Goal: Task Accomplishment & Management: Use online tool/utility

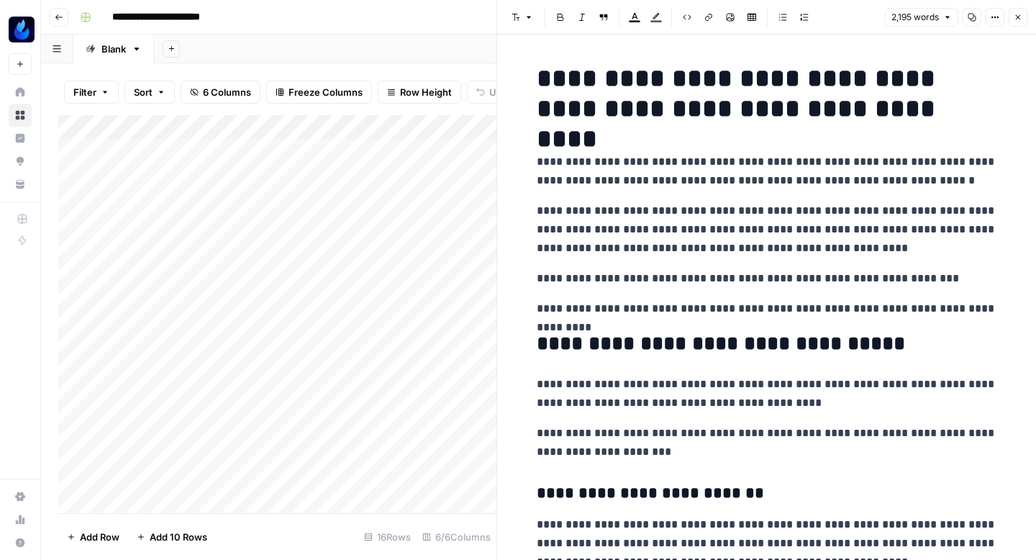
click at [1030, 19] on header "Font style Bold Italic Block quote Text color Highlight color Code block Link I…" at bounding box center [766, 17] width 539 height 35
click at [1014, 19] on icon "button" at bounding box center [1018, 17] width 9 height 9
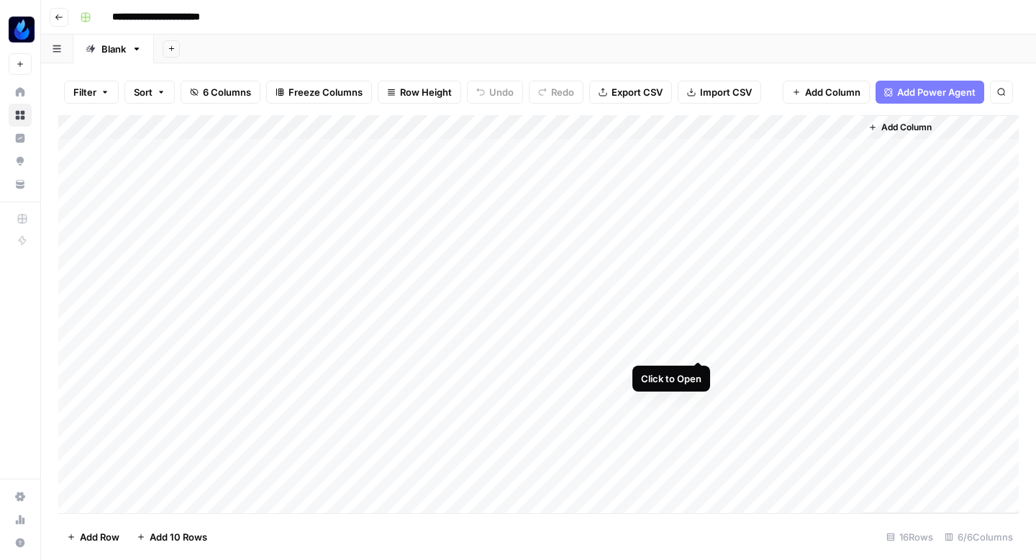
click at [698, 345] on div "Add Column" at bounding box center [538, 314] width 961 height 398
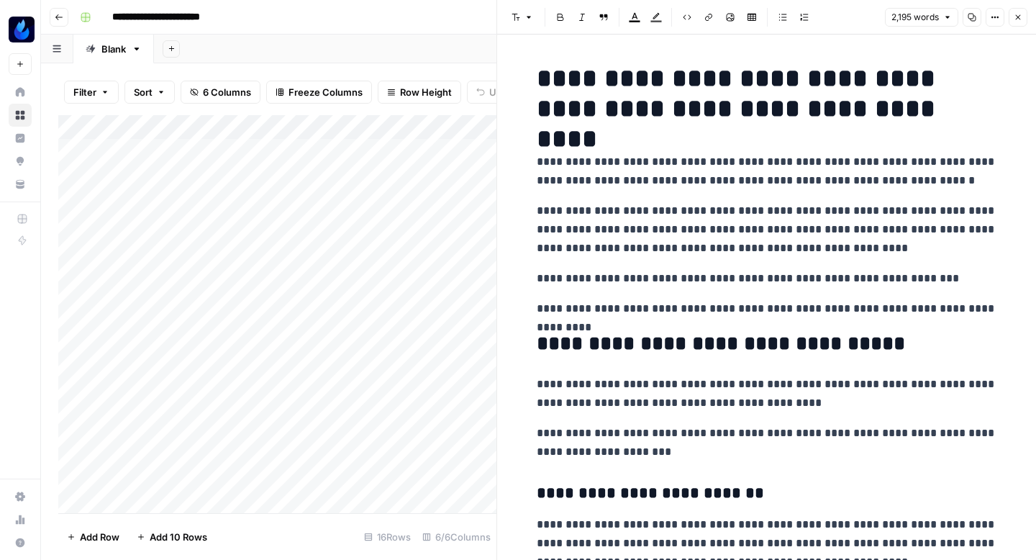
click at [1015, 21] on icon "button" at bounding box center [1018, 17] width 9 height 9
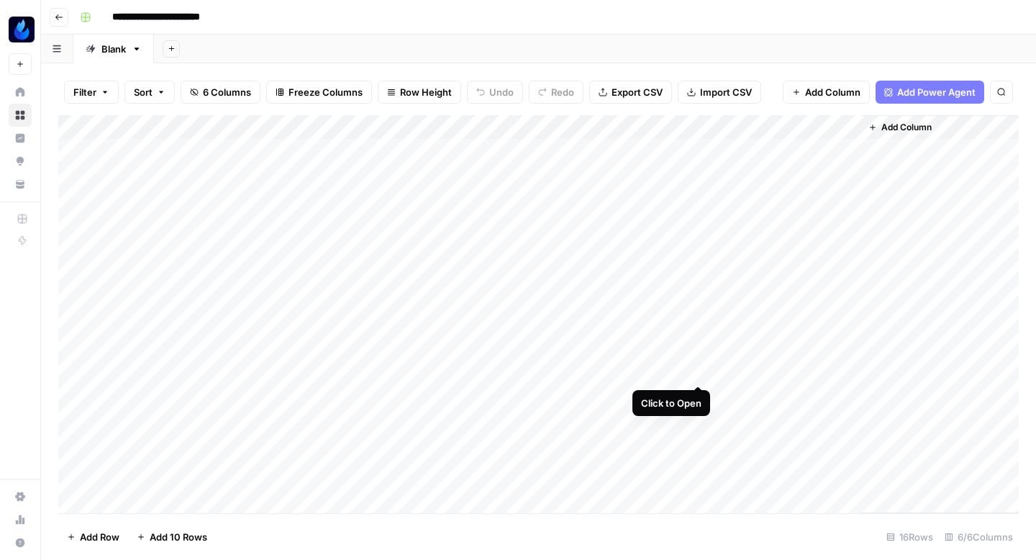
click at [699, 366] on div "Add Column" at bounding box center [538, 314] width 961 height 398
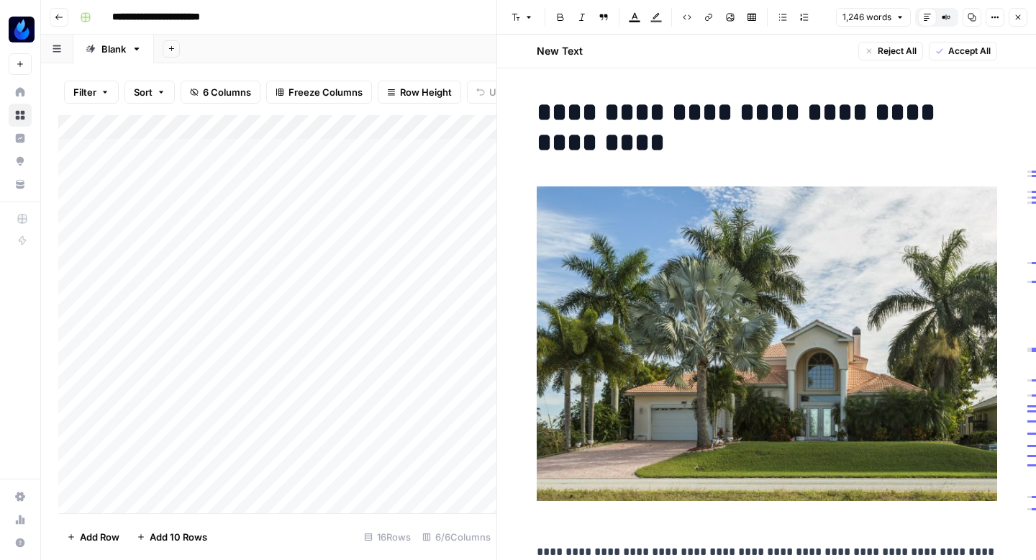
click at [966, 51] on span "Accept All" at bounding box center [969, 51] width 42 height 13
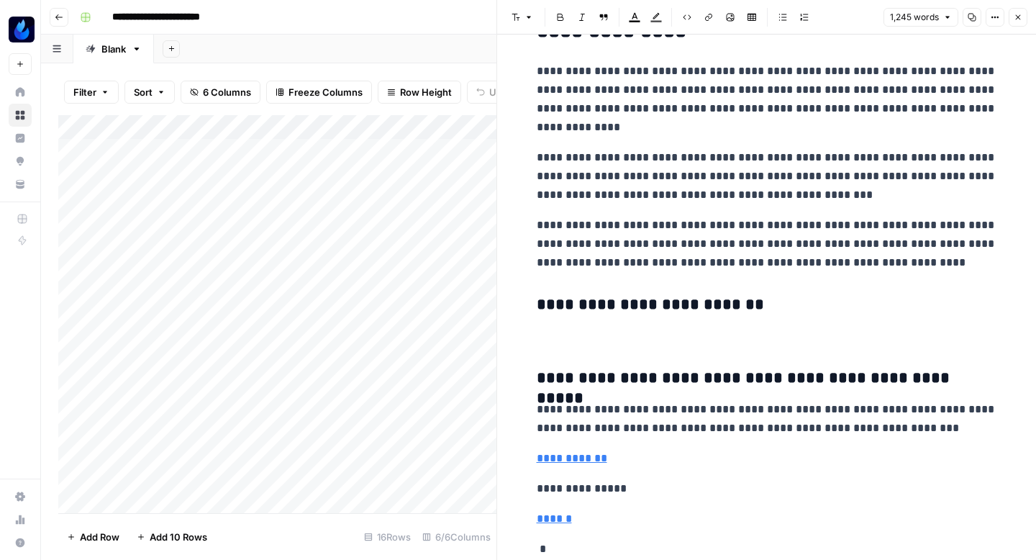
click at [976, 21] on icon "button" at bounding box center [972, 17] width 9 height 9
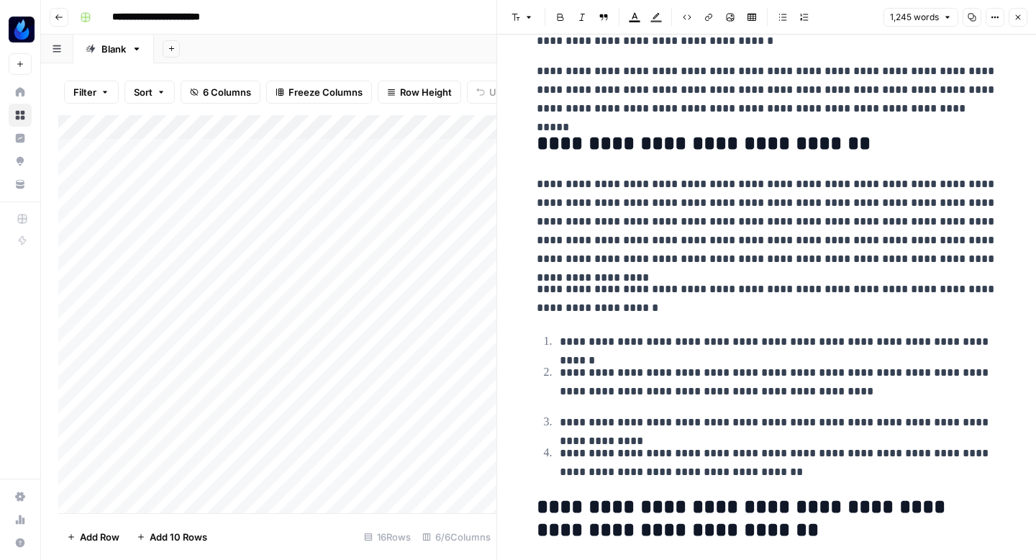
scroll to position [0, 0]
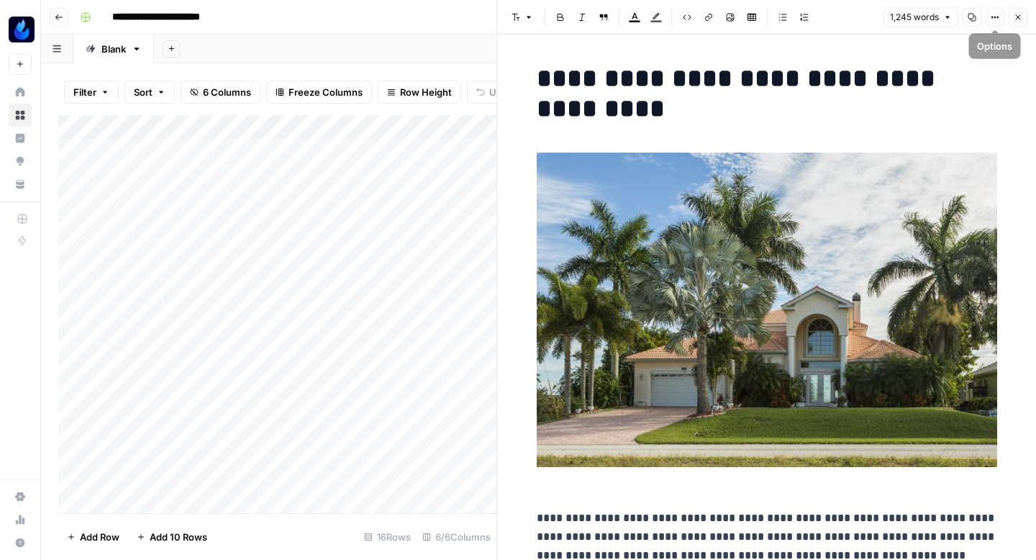
click at [1025, 13] on button "Close" at bounding box center [1018, 17] width 19 height 19
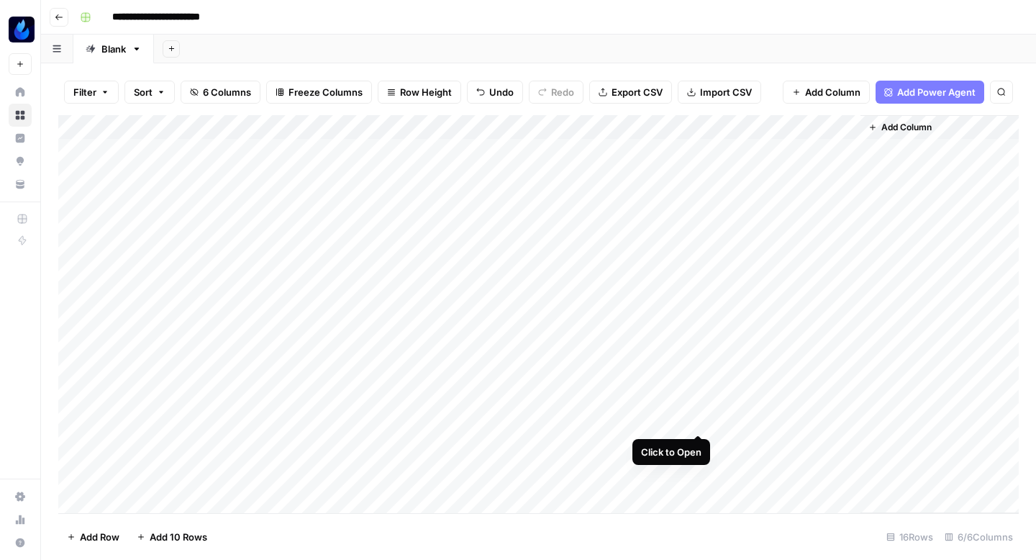
click at [696, 417] on div "Add Column" at bounding box center [538, 314] width 961 height 398
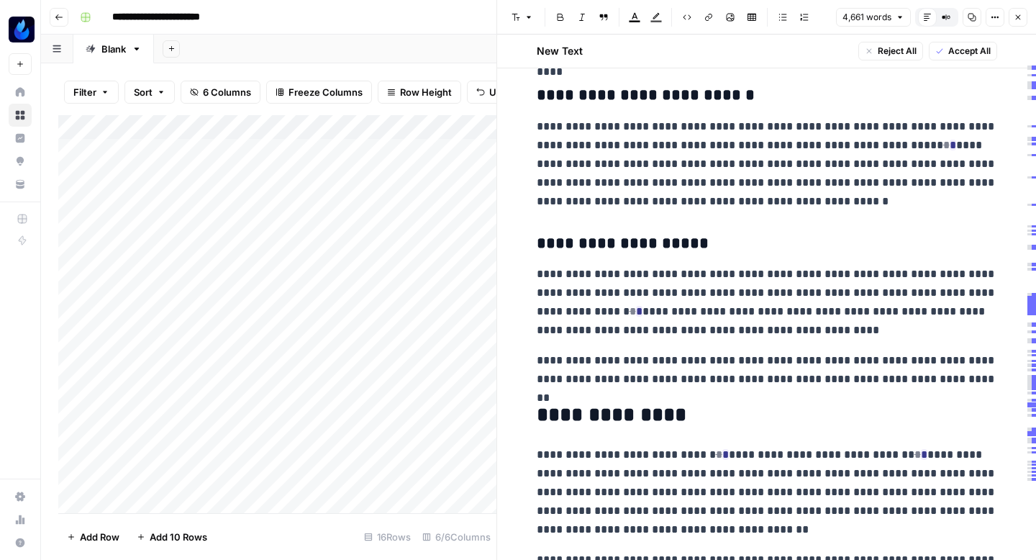
scroll to position [21124, 0]
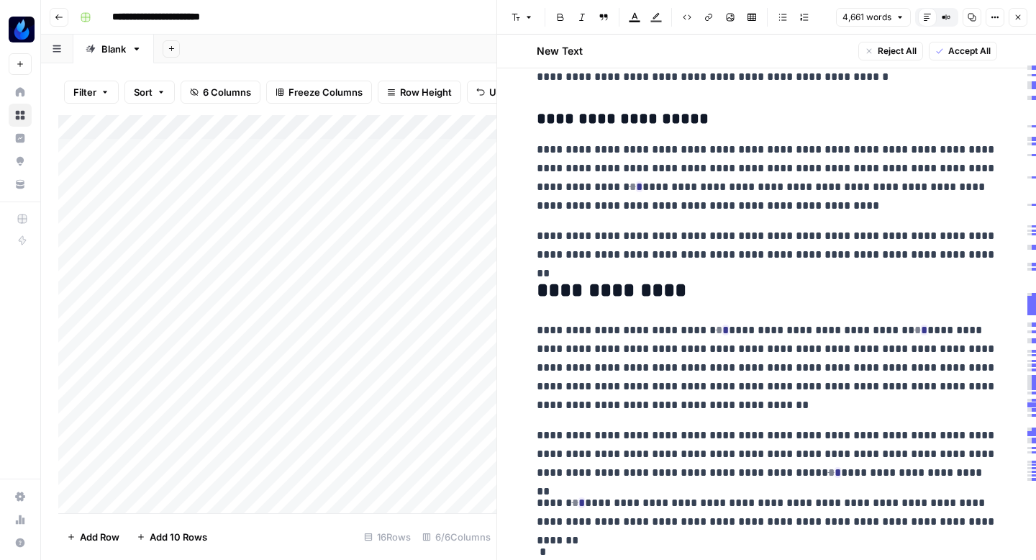
click at [966, 53] on span "Accept All" at bounding box center [969, 51] width 42 height 13
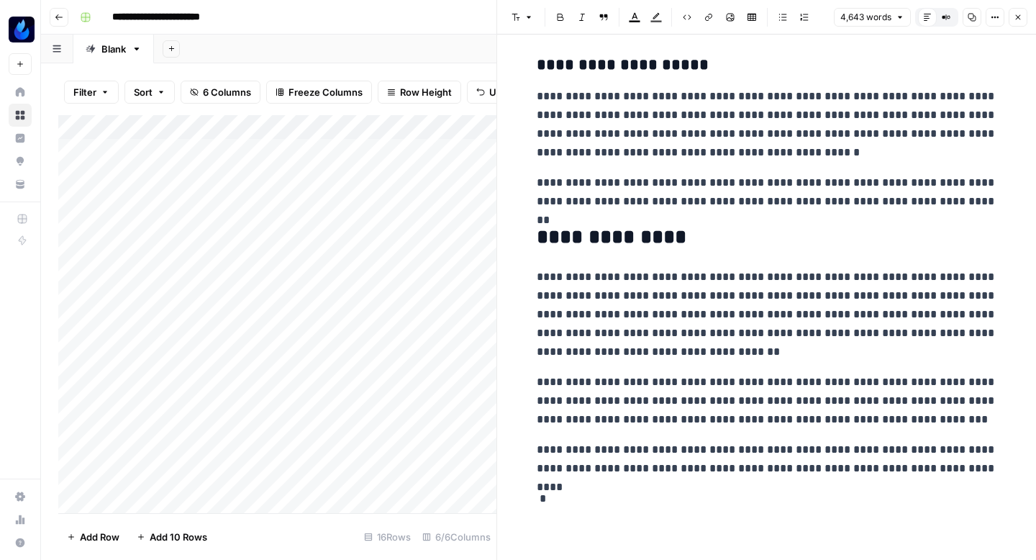
scroll to position [21090, 0]
click at [976, 19] on button "Copy" at bounding box center [972, 17] width 19 height 19
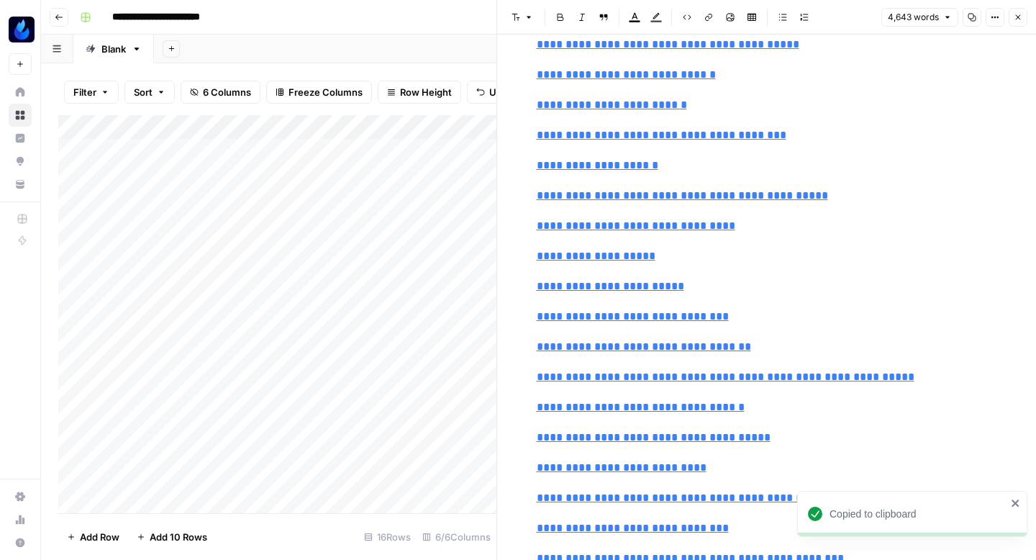
scroll to position [0, 0]
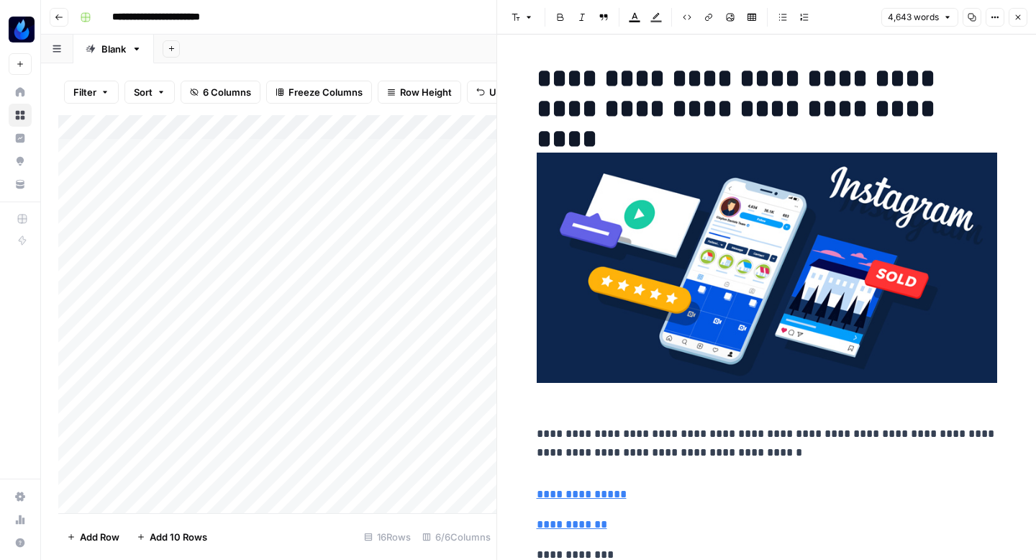
click at [679, 64] on h1 "**********" at bounding box center [767, 93] width 461 height 60
copy h1 "**********"
click at [973, 14] on icon "button" at bounding box center [972, 17] width 9 height 9
